Goal: Task Accomplishment & Management: Manage account settings

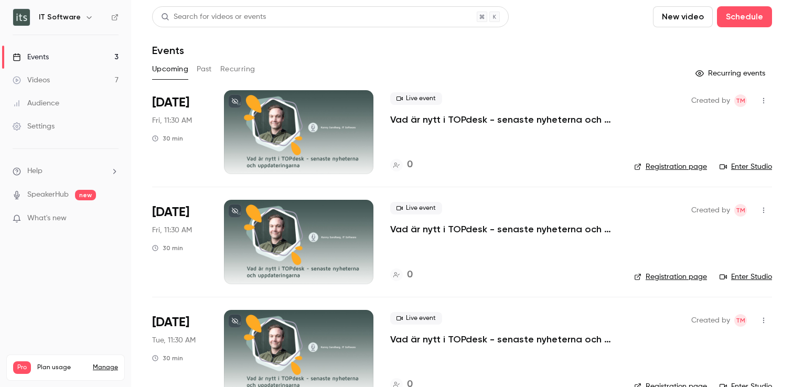
click at [339, 142] on div at bounding box center [298, 132] width 149 height 84
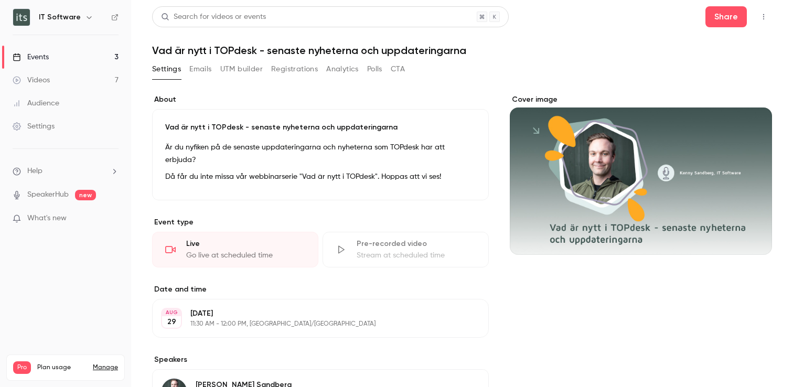
click at [245, 68] on button "UTM builder" at bounding box center [241, 69] width 42 height 17
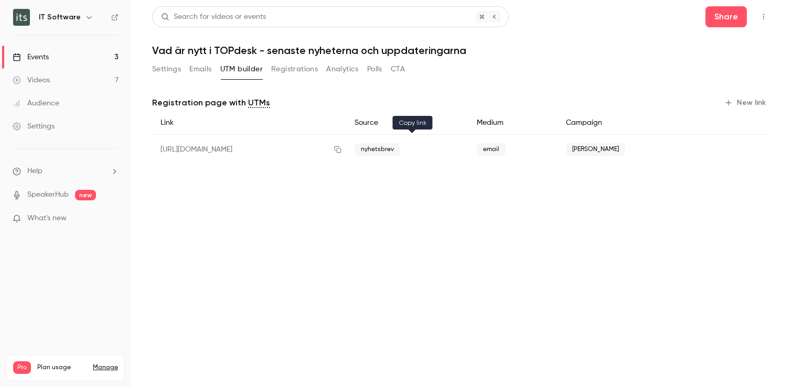
click at [342, 149] on icon "button" at bounding box center [337, 149] width 8 height 7
click at [208, 71] on button "Emails" at bounding box center [200, 69] width 22 height 17
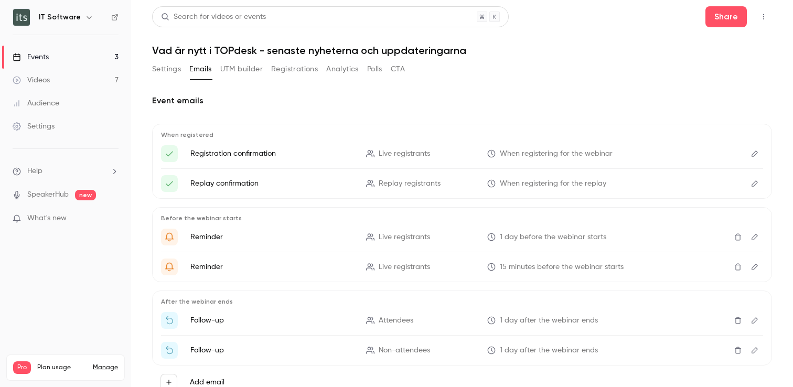
click at [170, 69] on button "Settings" at bounding box center [166, 69] width 29 height 17
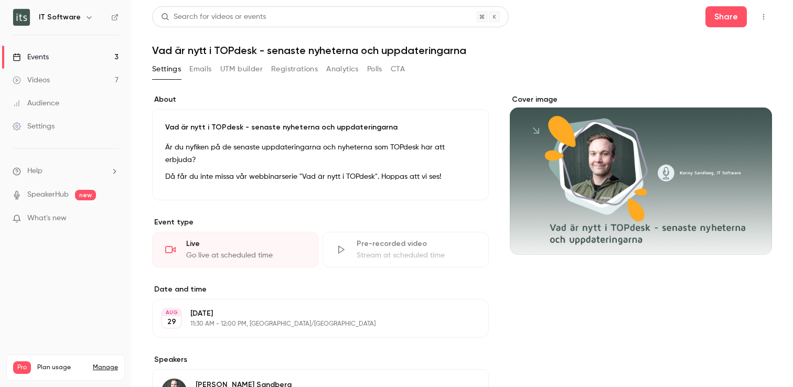
click at [300, 71] on button "Registrations" at bounding box center [294, 69] width 47 height 17
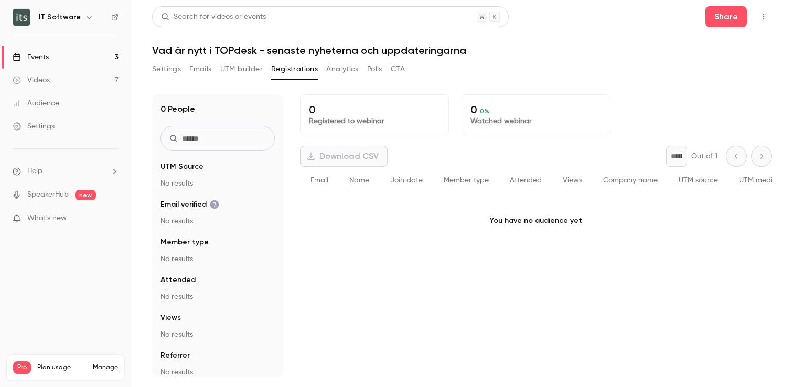
click at [169, 66] on button "Settings" at bounding box center [166, 69] width 29 height 17
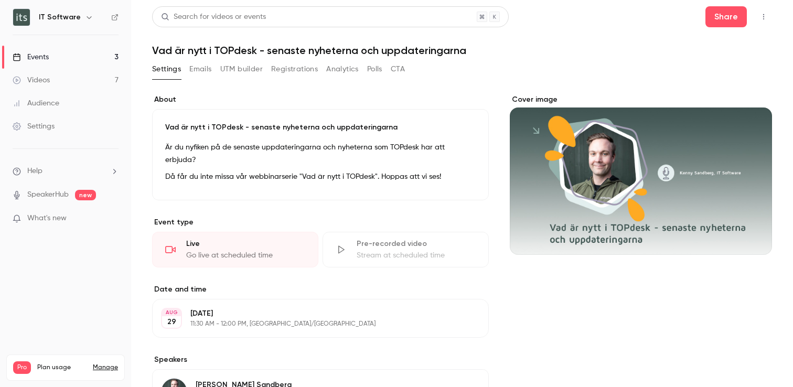
click at [674, 242] on div "Cover image" at bounding box center [641, 174] width 262 height 160
click at [0, 0] on input "Cover image" at bounding box center [0, 0] width 0 height 0
click at [48, 59] on div "Events" at bounding box center [31, 57] width 36 height 10
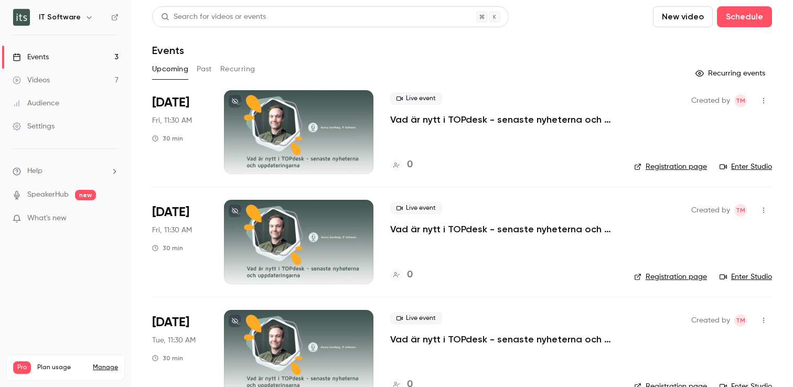
click at [678, 168] on link "Registration page" at bounding box center [670, 166] width 73 height 10
